Goal: Find contact information: Find contact information

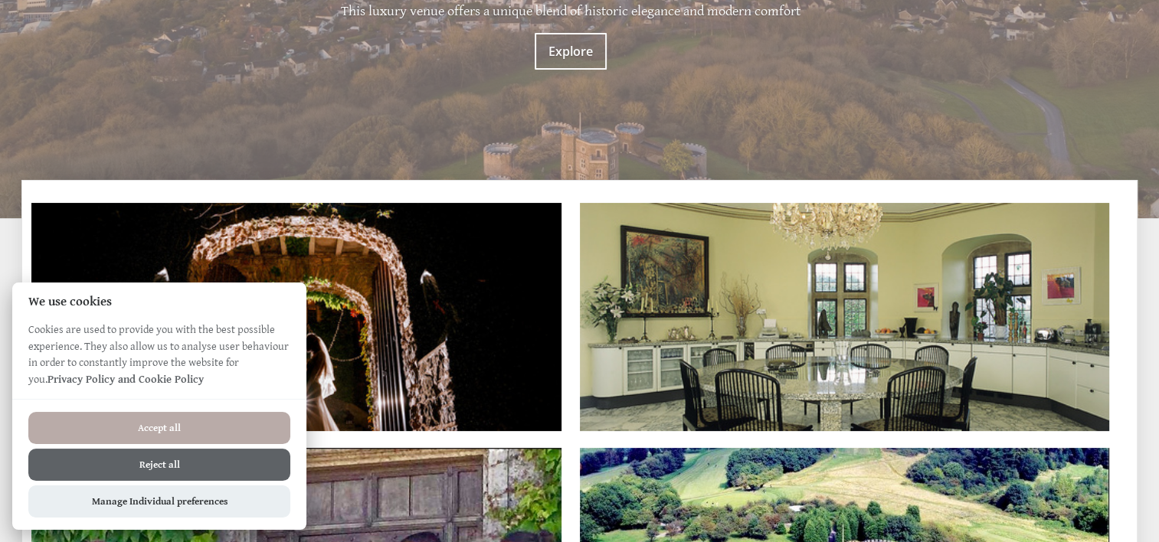
scroll to position [275, 0]
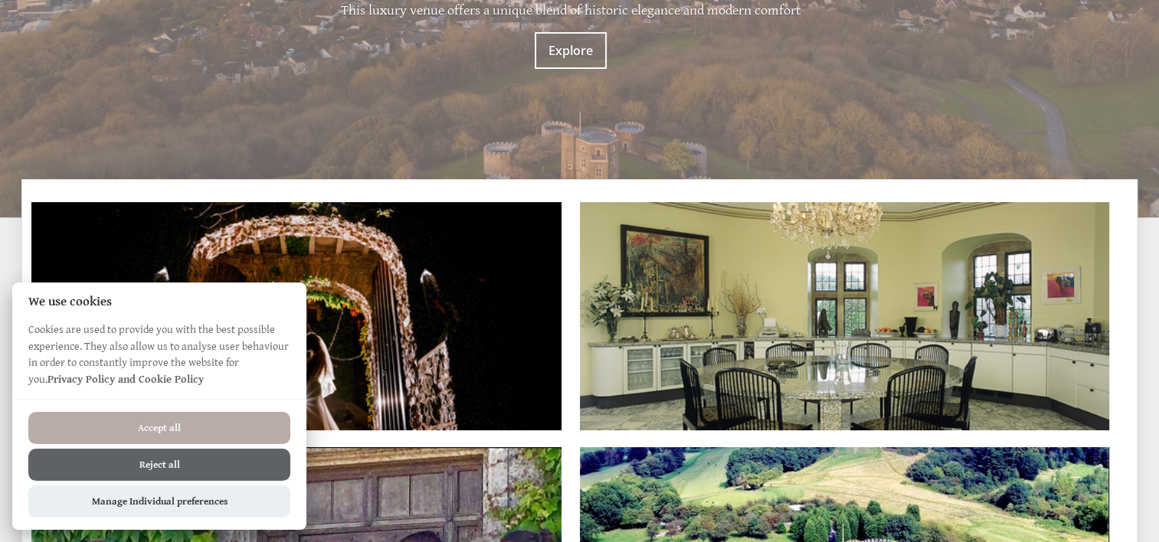
click at [211, 424] on button "Accept all" at bounding box center [159, 428] width 262 height 32
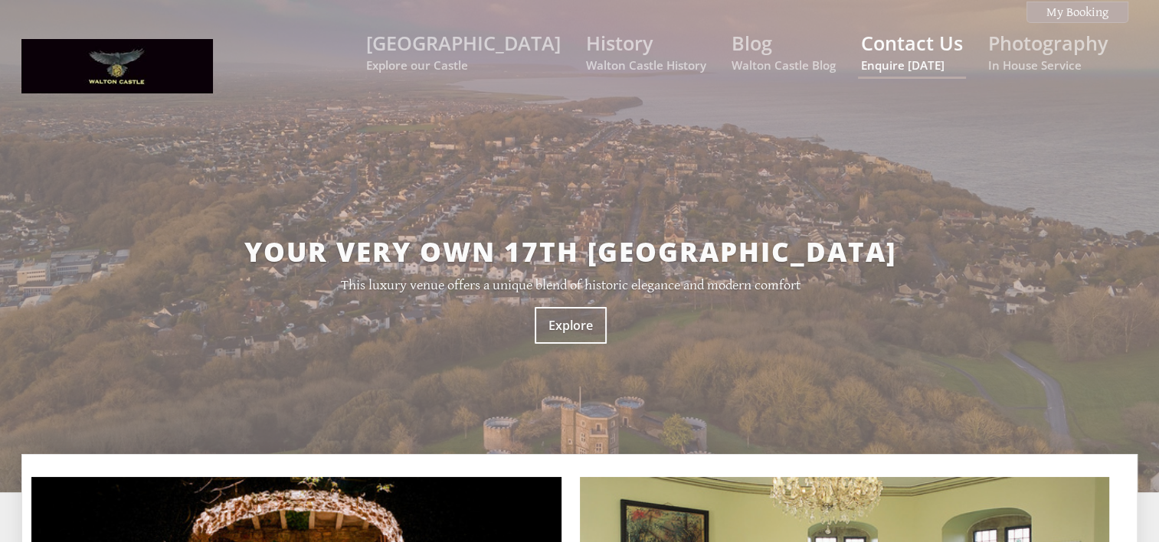
click at [913, 40] on link "Contact Us Enquire today" at bounding box center [912, 51] width 102 height 43
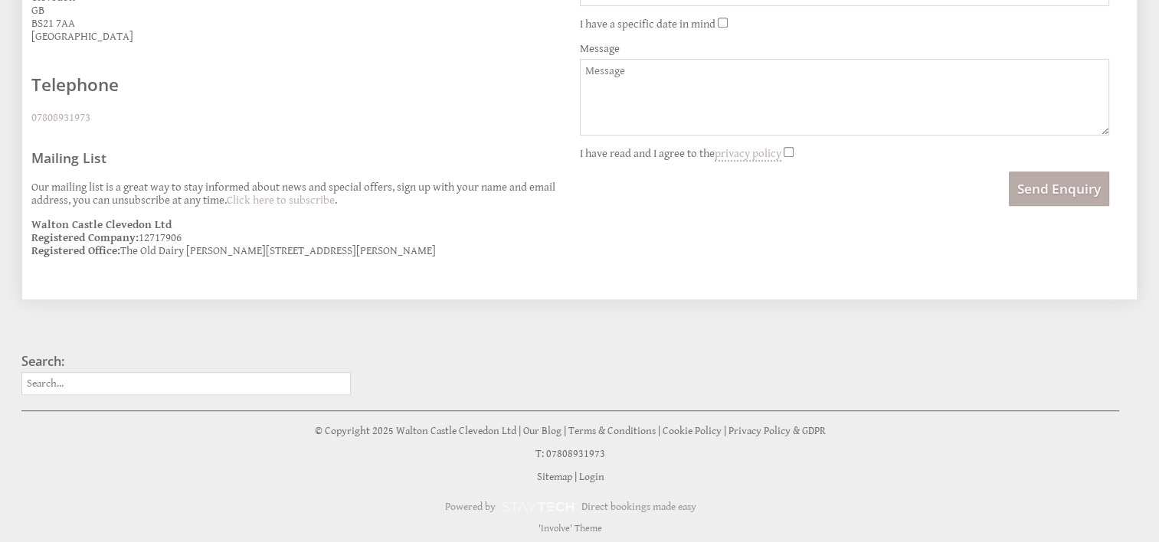
scroll to position [751, 0]
